Goal: Task Accomplishment & Management: Complete application form

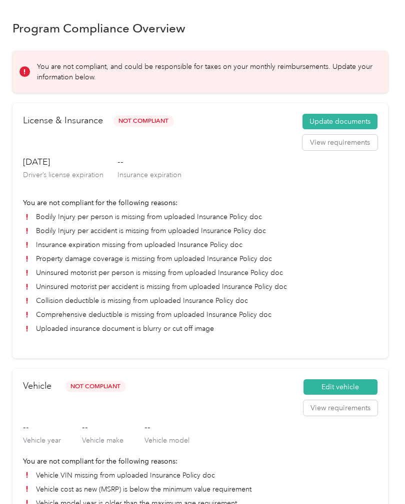
click at [359, 122] on button "Update documents" at bounding box center [339, 122] width 75 height 16
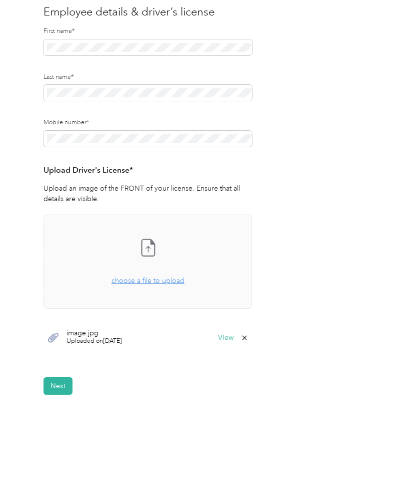
scroll to position [104, 0]
click at [67, 380] on button "Next" at bounding box center [57, 386] width 29 height 17
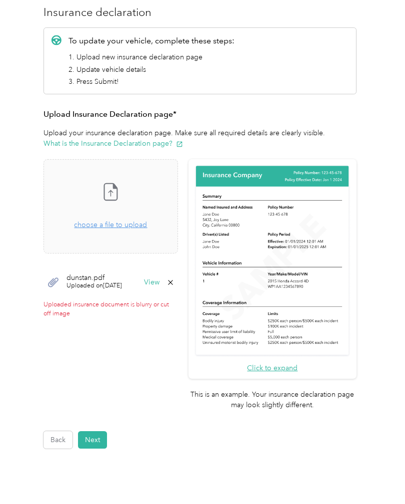
click at [174, 280] on icon at bounding box center [170, 283] width 8 height 8
click at [188, 286] on button "Yes" at bounding box center [181, 289] width 19 height 16
click at [144, 224] on span "choose a file to upload" at bounding box center [110, 225] width 73 height 8
click at [146, 230] on div "Take a photo or choose a photo from your library Drag and drop your file here, …" at bounding box center [110, 206] width 117 height 77
click at [142, 232] on div "Take a photo or choose a photo from your library Drag and drop your file here, …" at bounding box center [110, 206] width 117 height 77
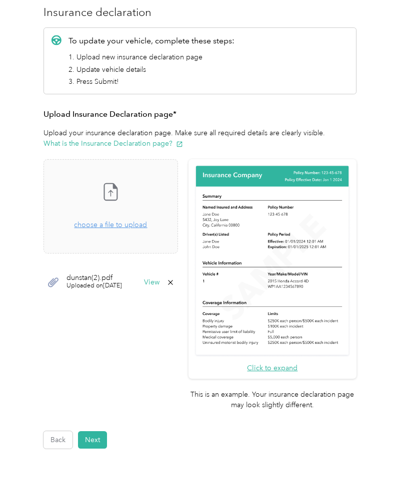
click at [106, 432] on button "Next" at bounding box center [92, 440] width 29 height 17
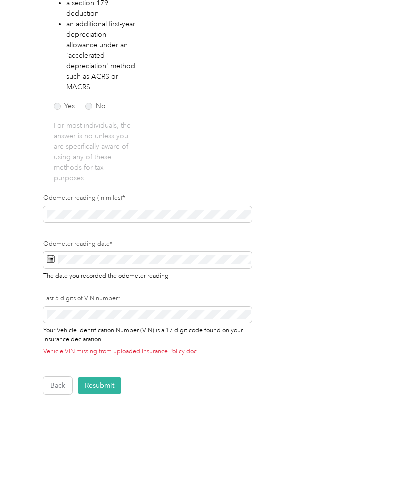
scroll to position [245, 0]
click at [105, 394] on button "Resubmit" at bounding box center [99, 386] width 43 height 17
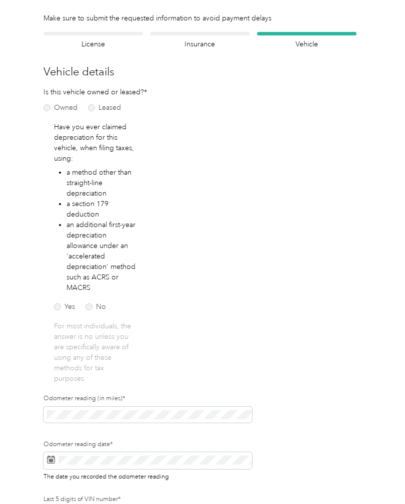
scroll to position [12, 0]
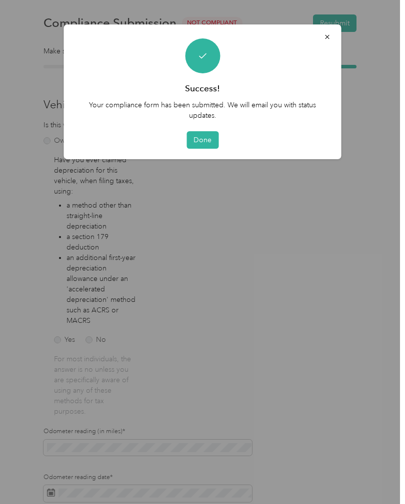
click at [201, 138] on button "Done" at bounding box center [202, 139] width 32 height 17
